Goal: Information Seeking & Learning: Learn about a topic

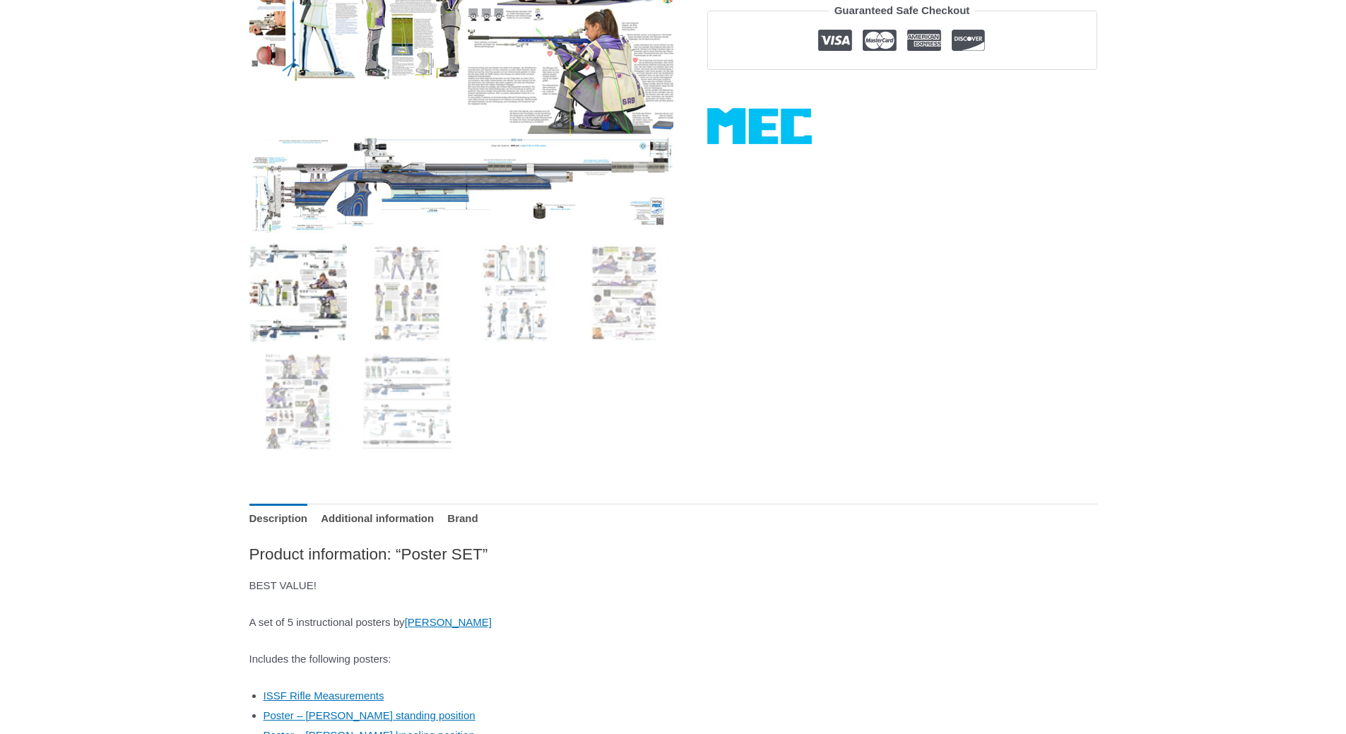
scroll to position [495, 0]
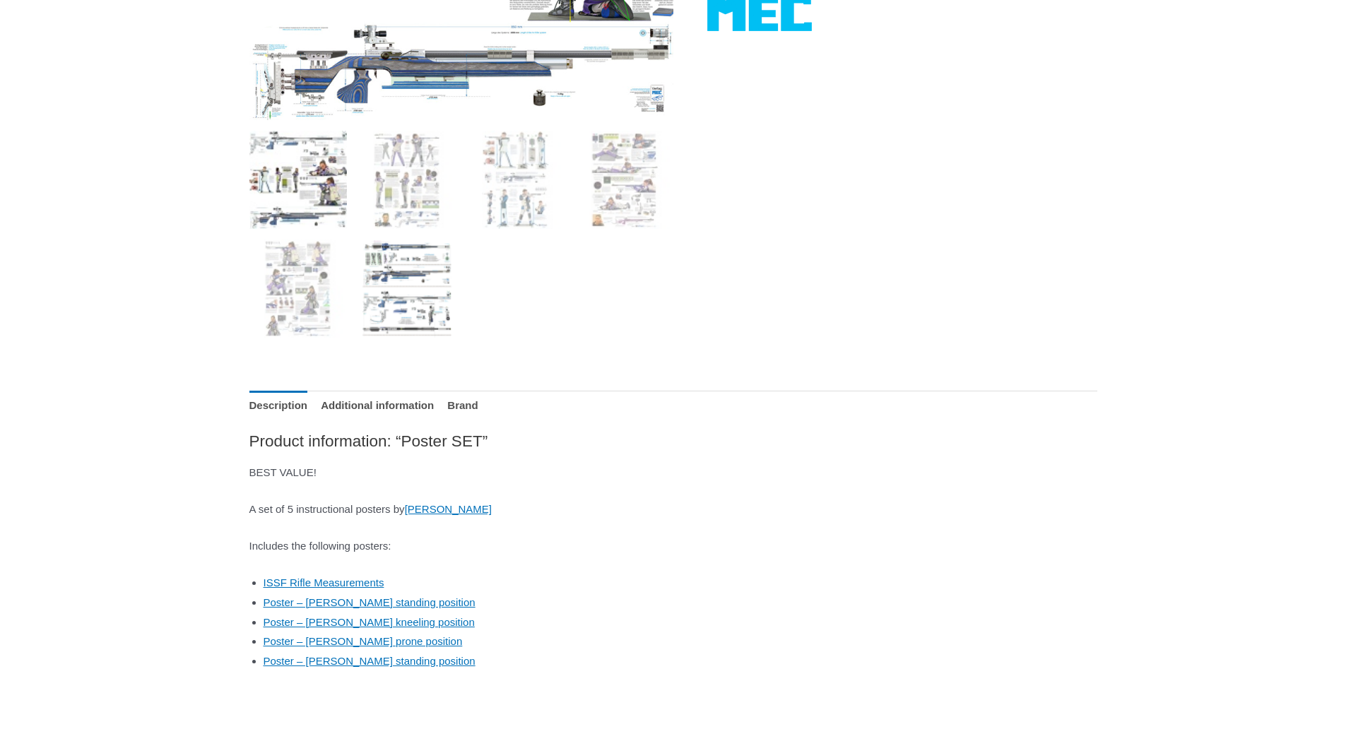
click at [410, 276] on img at bounding box center [406, 288] width 98 height 98
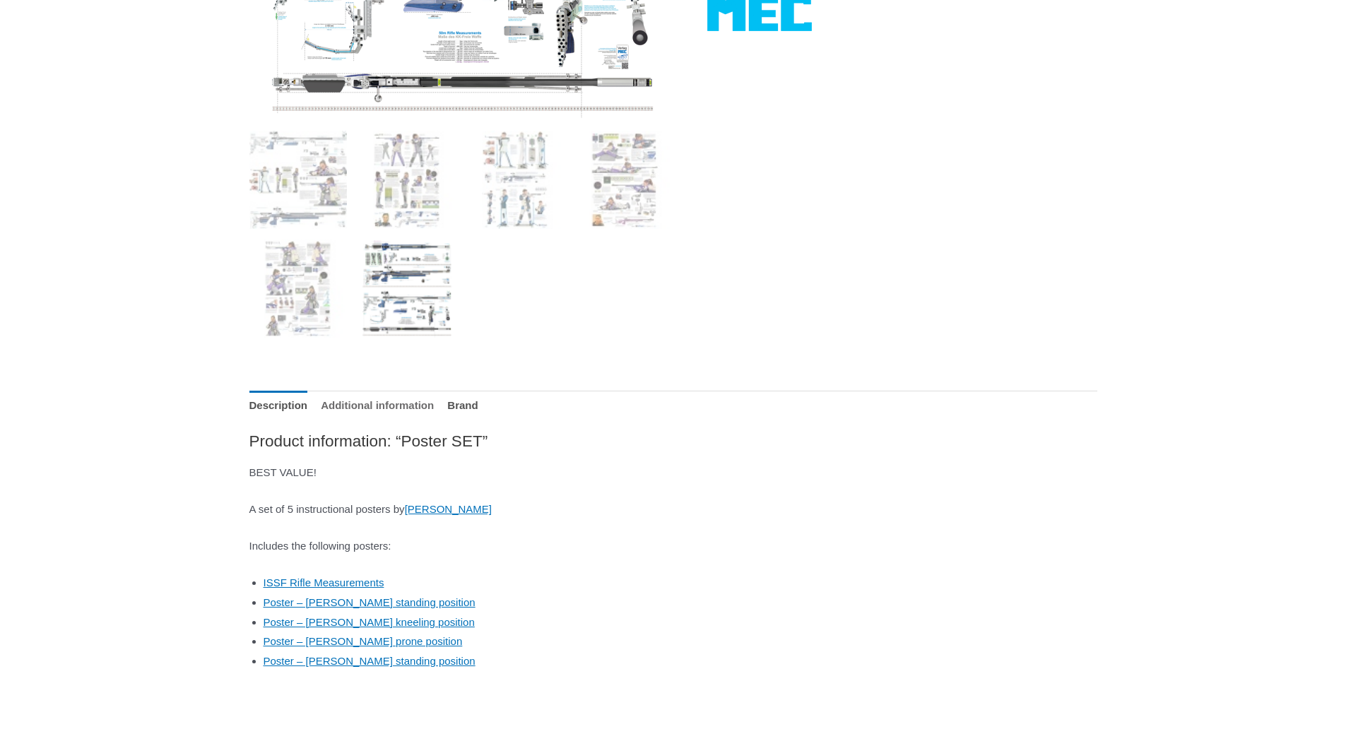
click at [422, 403] on link "Additional information" at bounding box center [377, 406] width 113 height 30
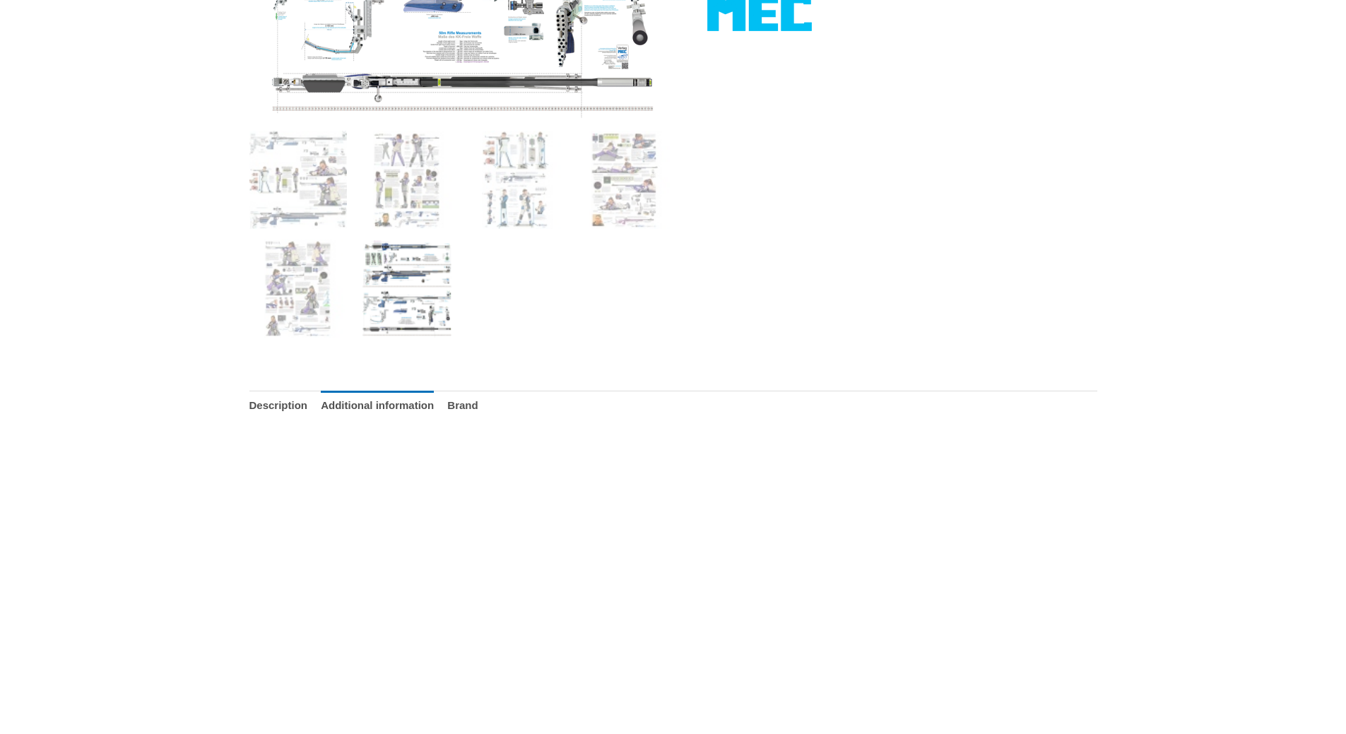
click at [540, 398] on ul "Description Additional information Brand" at bounding box center [673, 406] width 848 height 30
click at [478, 408] on link "Brand" at bounding box center [462, 406] width 30 height 30
click at [290, 415] on link "Description" at bounding box center [278, 406] width 59 height 30
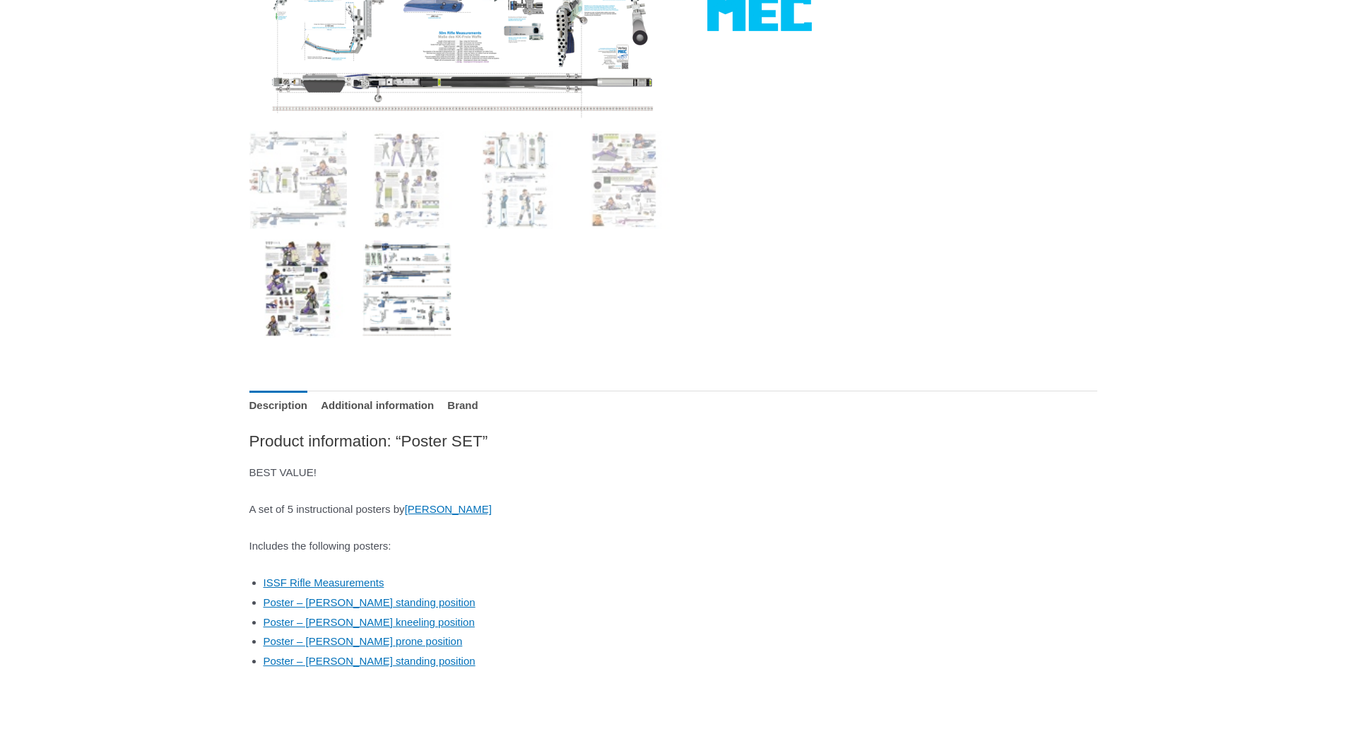
click at [311, 290] on img at bounding box center [298, 288] width 98 height 98
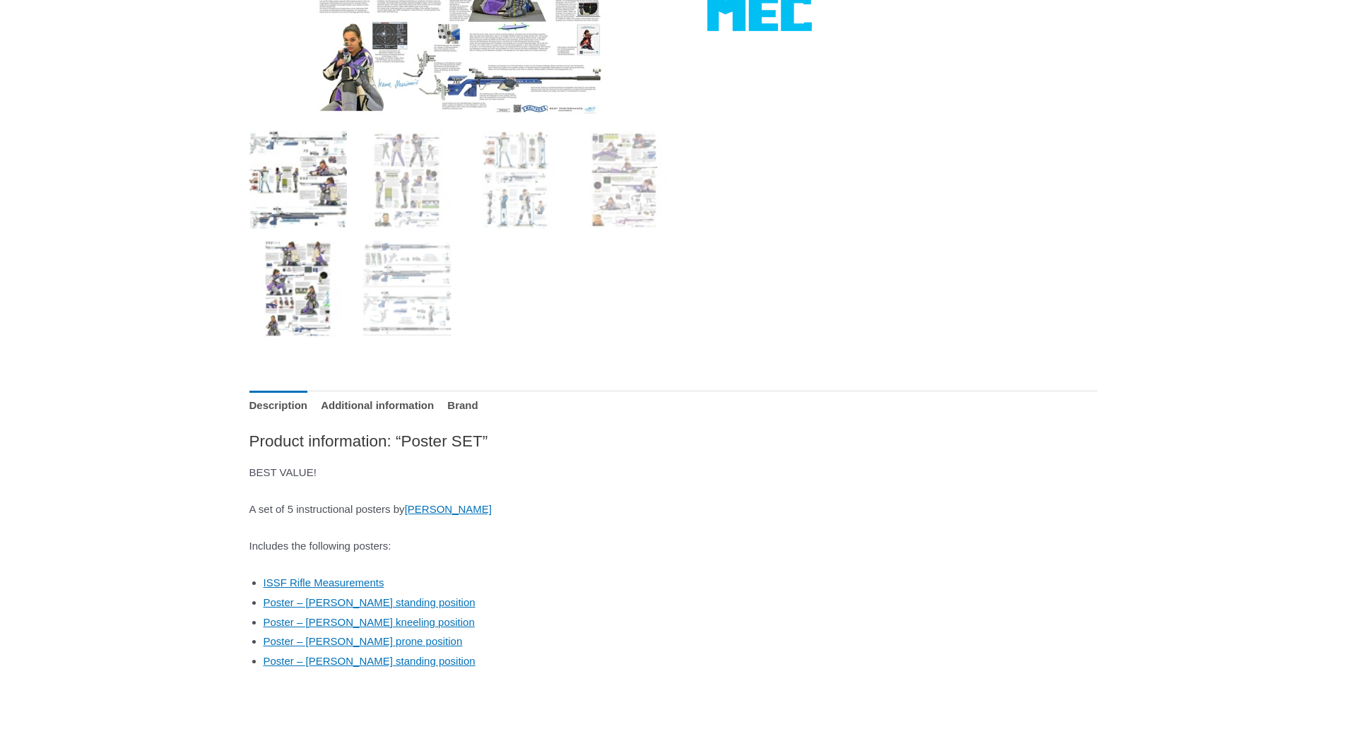
click at [287, 201] on img at bounding box center [298, 180] width 98 height 98
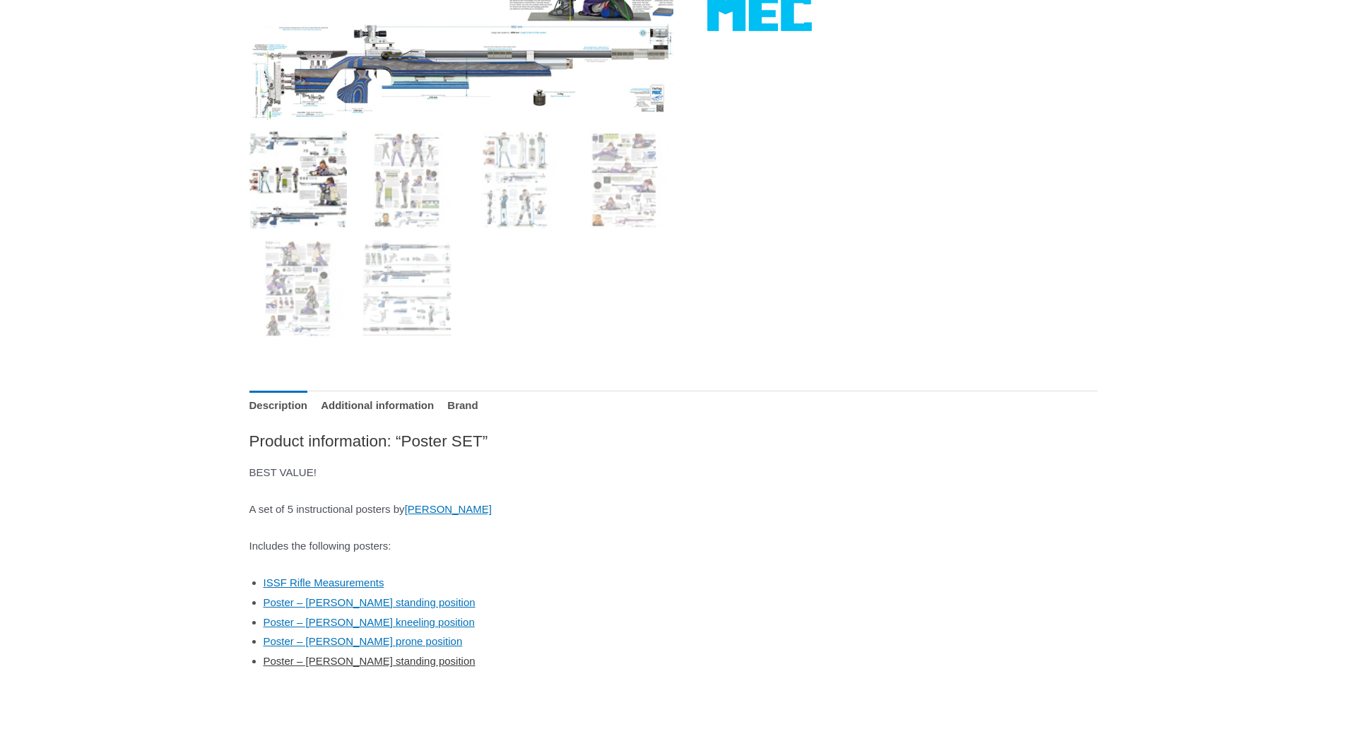
click at [403, 656] on link "Poster – [PERSON_NAME] standing position" at bounding box center [370, 661] width 212 height 12
click at [434, 616] on link "Poster – Ivana Maksimovic kneeling position" at bounding box center [369, 622] width 211 height 12
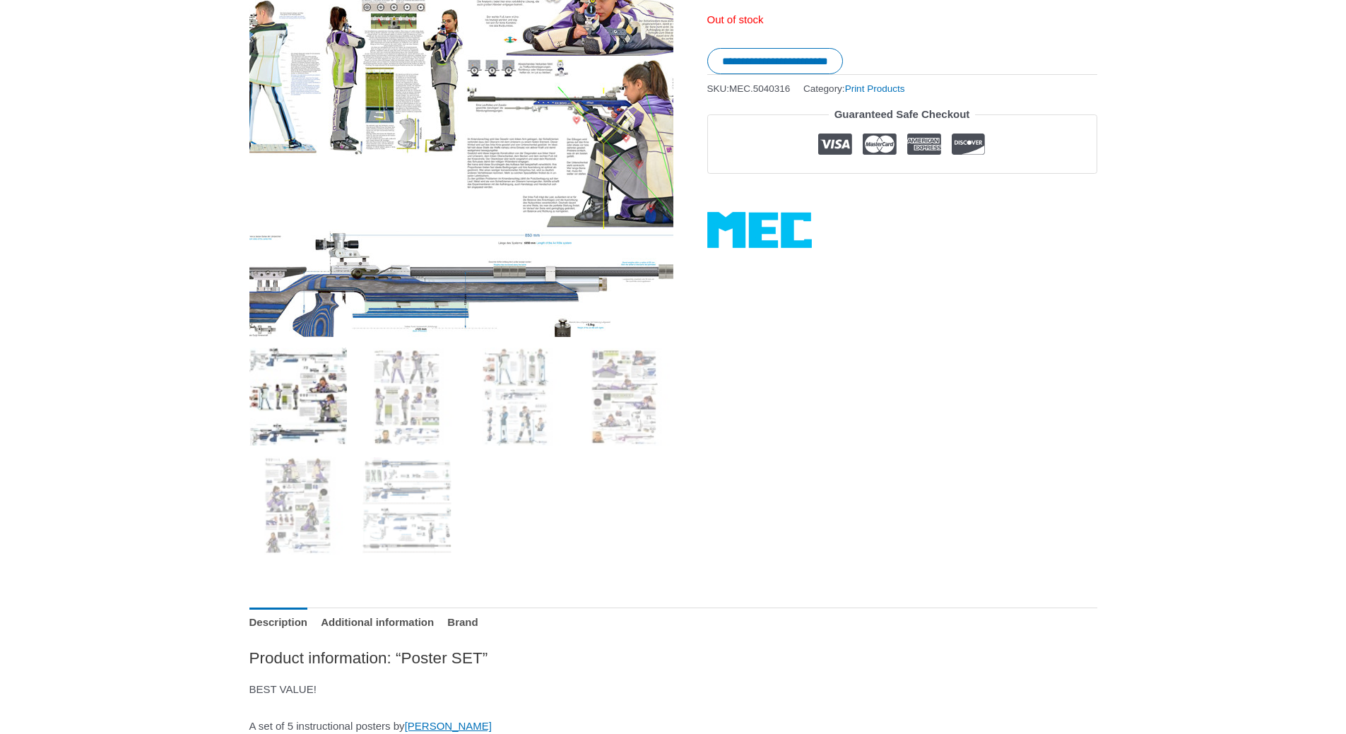
scroll to position [283, 0]
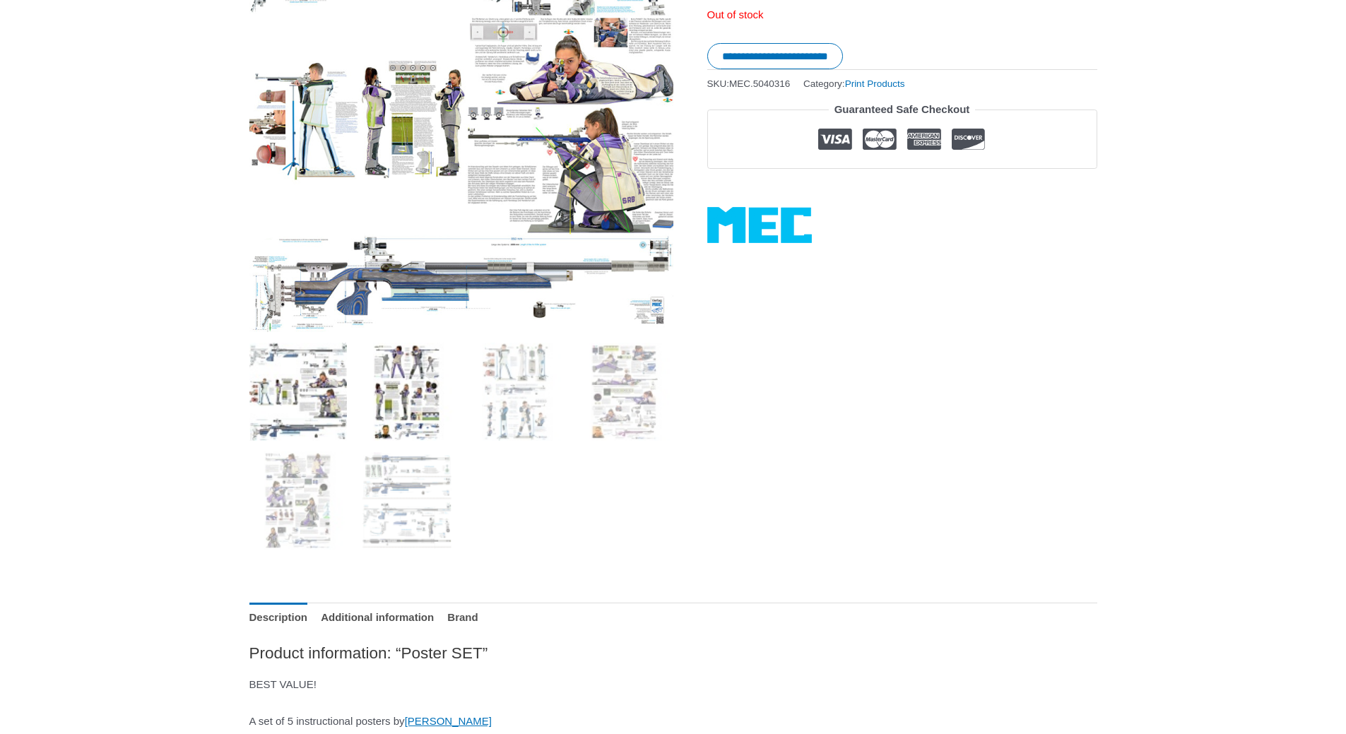
click at [384, 384] on img at bounding box center [406, 392] width 98 height 98
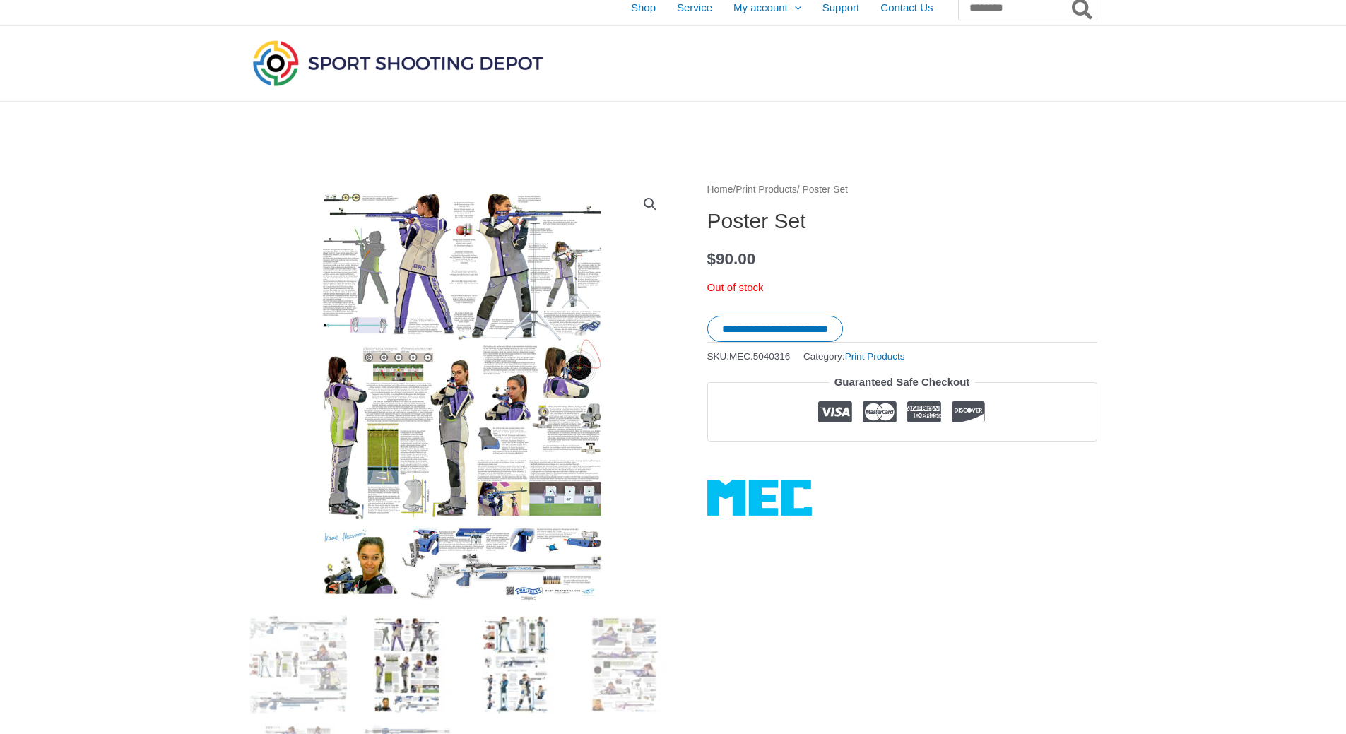
scroll to position [0, 0]
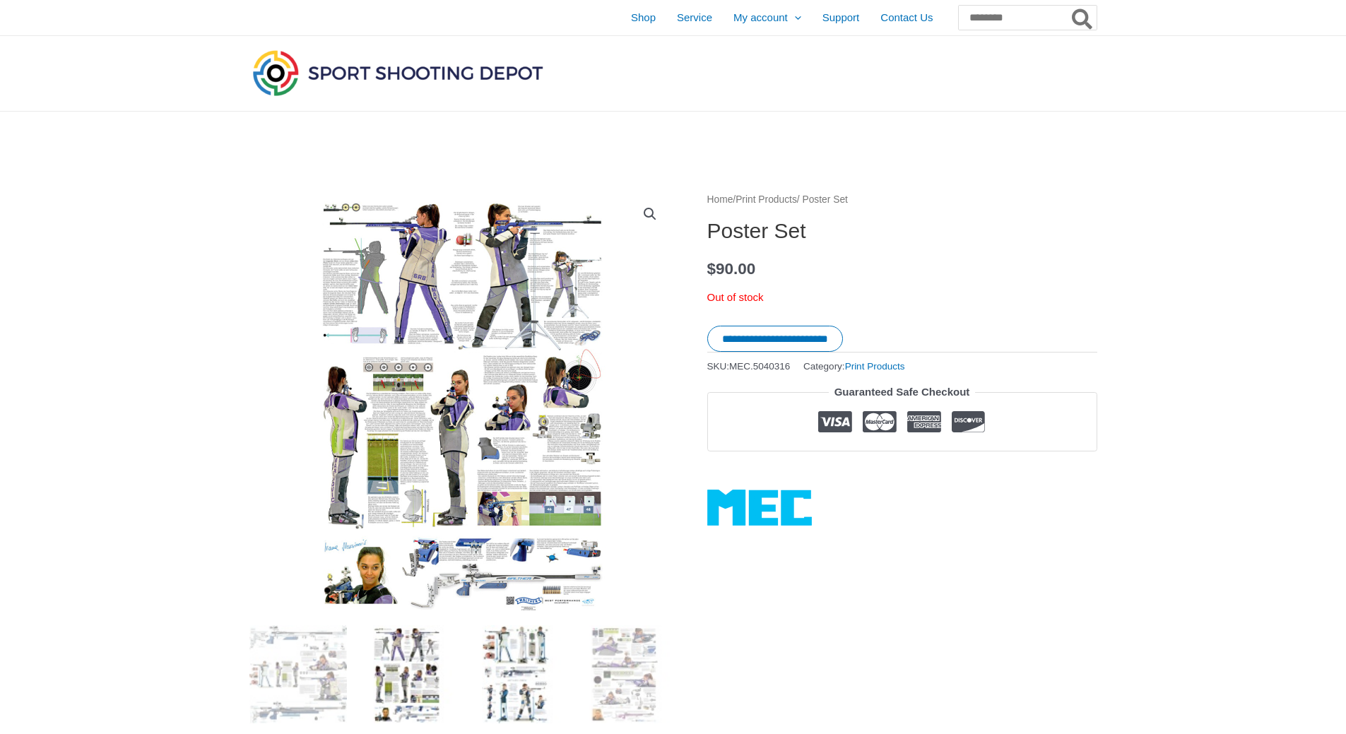
click at [538, 682] on img at bounding box center [515, 674] width 98 height 98
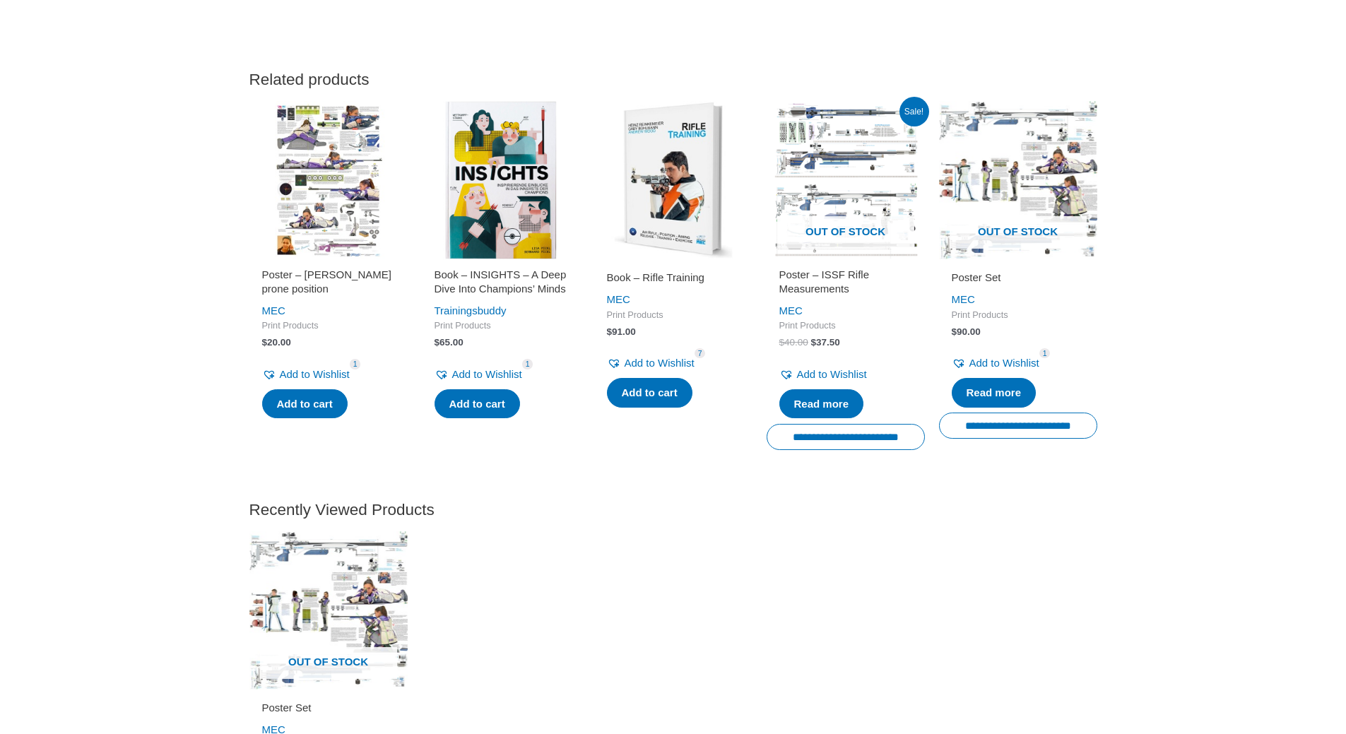
scroll to position [1272, 0]
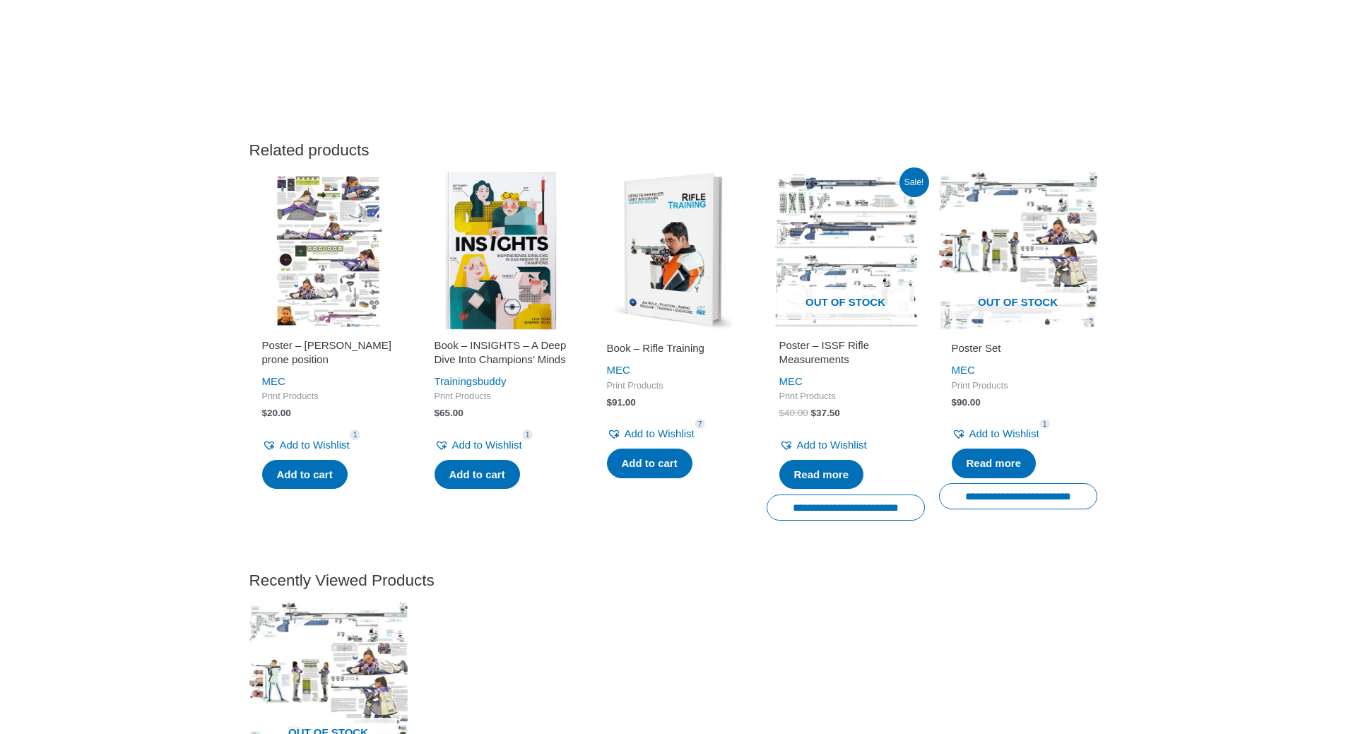
click at [322, 264] on img at bounding box center [328, 251] width 158 height 158
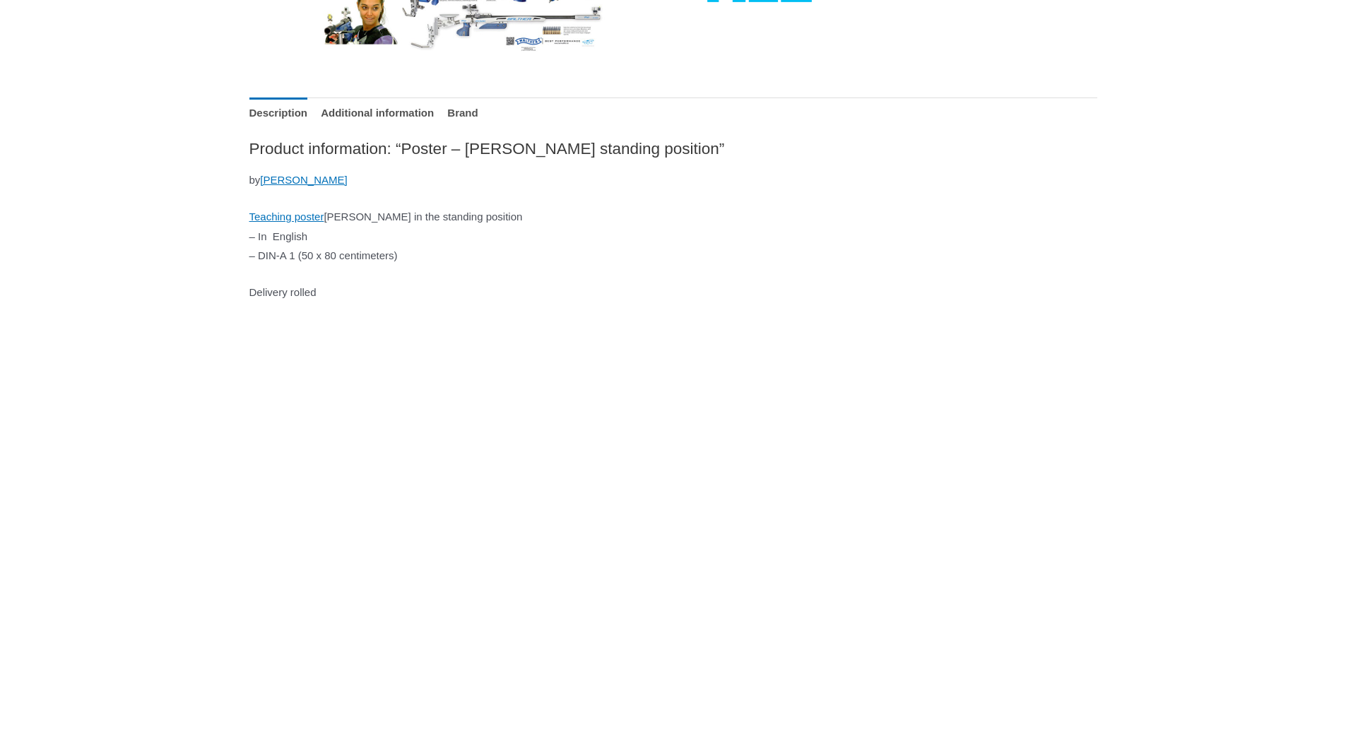
scroll to position [283, 0]
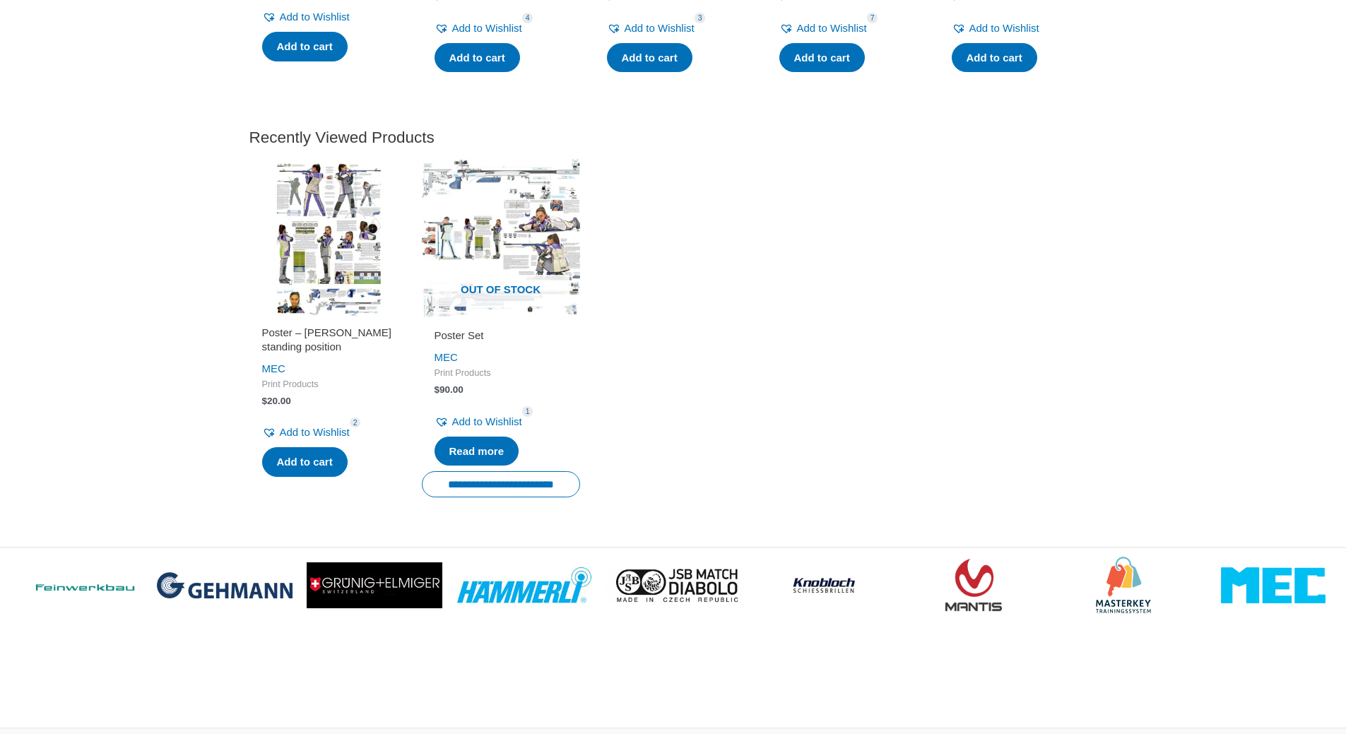
scroll to position [1695, 0]
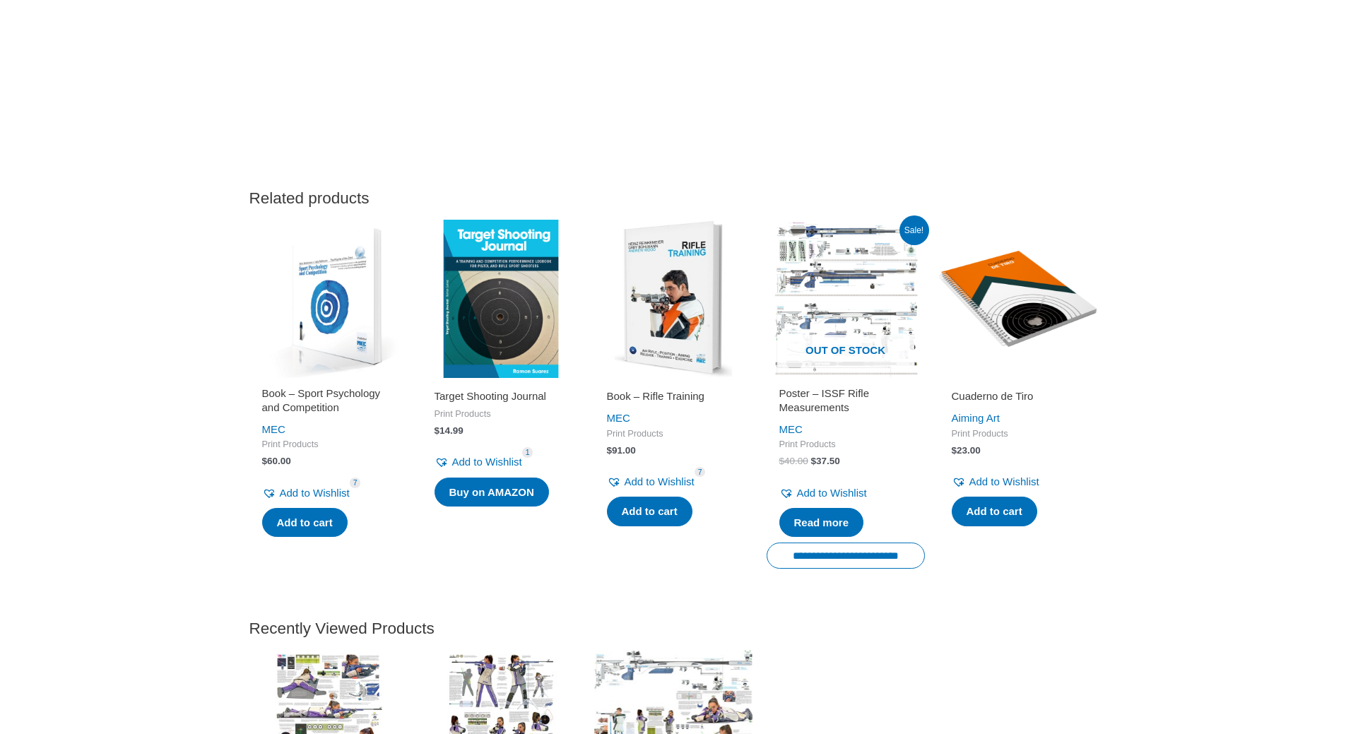
scroll to position [1196, 0]
